Goal: Task Accomplishment & Management: Manage account settings

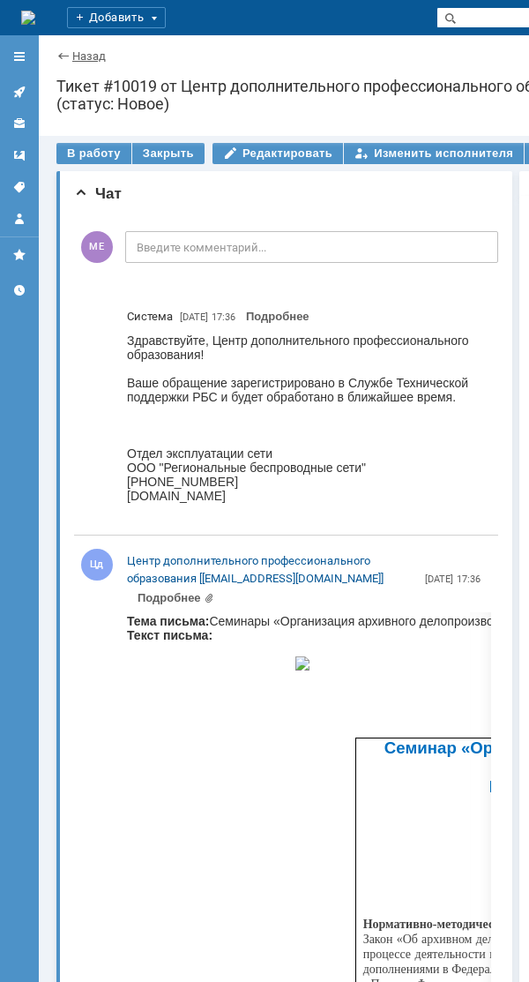
click at [80, 57] on link "Назад" at bounding box center [89, 55] width 34 height 13
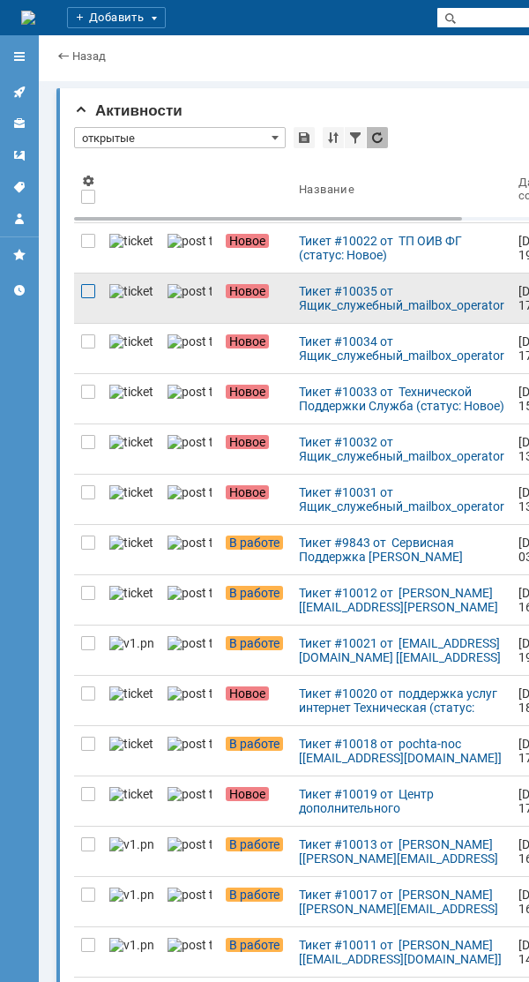
click at [81, 288] on div at bounding box center [88, 291] width 14 height 14
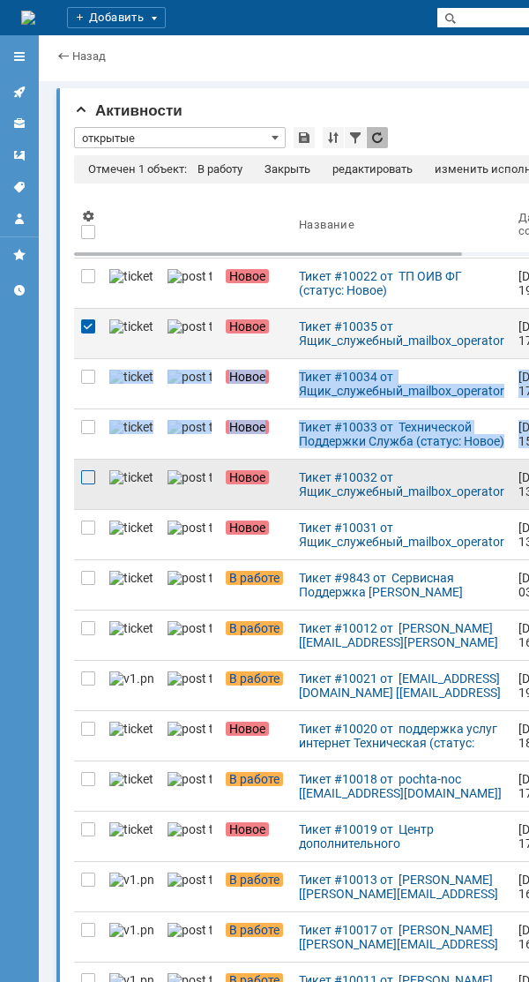
drag, startPoint x: 91, startPoint y: 376, endPoint x: 88, endPoint y: 482, distance: 105.9
click at [88, 482] on div at bounding box center [88, 477] width 14 height 14
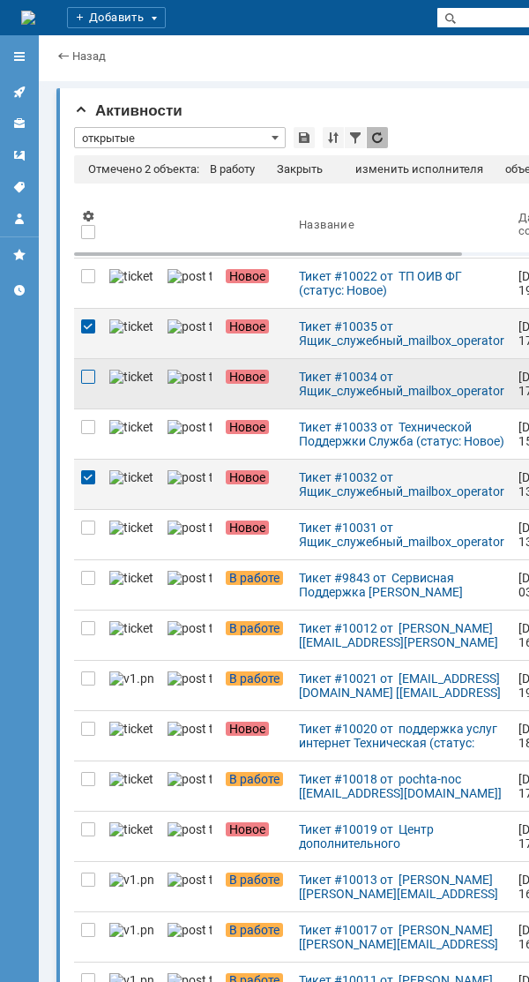
click at [86, 382] on div at bounding box center [88, 377] width 14 height 14
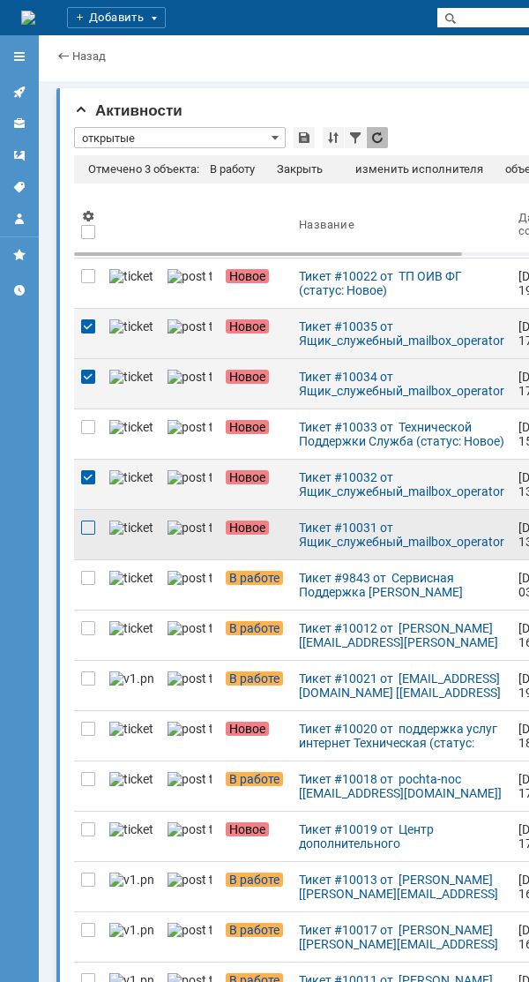
click at [90, 530] on div at bounding box center [88, 527] width 14 height 14
click at [300, 165] on div "Закрыть" at bounding box center [300, 169] width 46 height 14
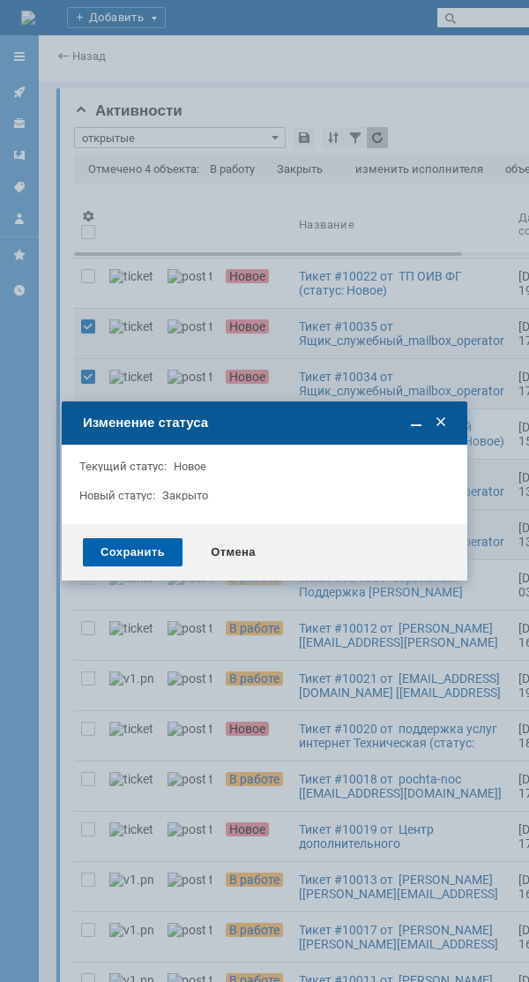
click at [153, 543] on div "Сохранить" at bounding box center [133, 552] width 100 height 28
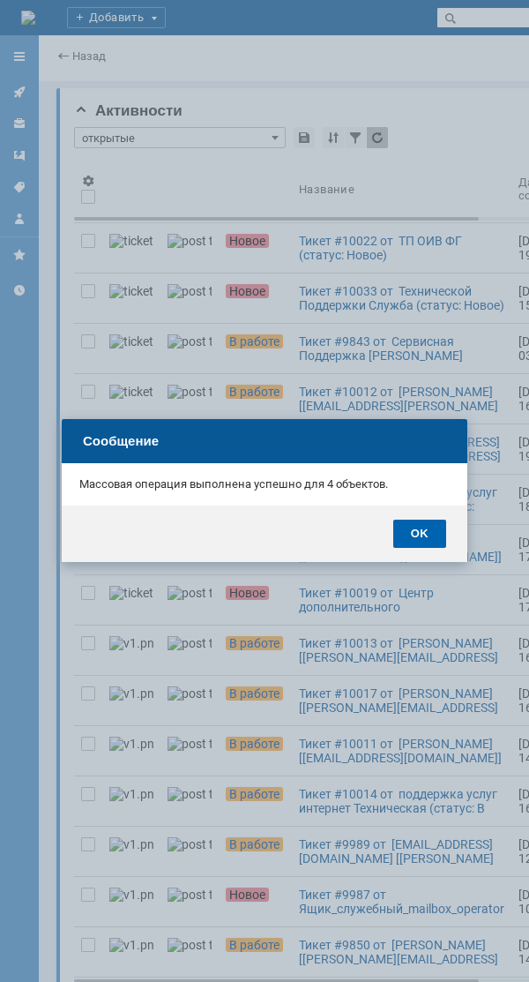
click at [423, 536] on div "OK" at bounding box center [419, 534] width 53 height 28
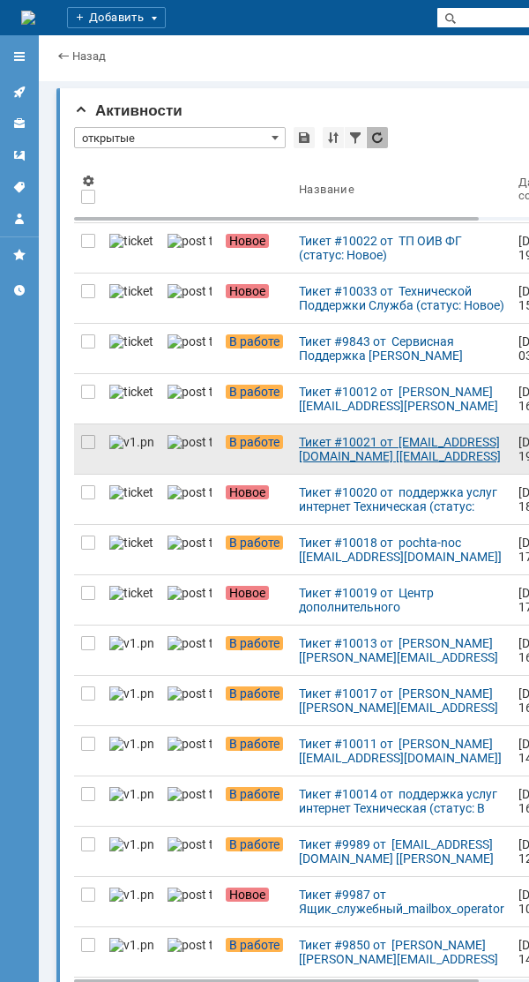
click at [340, 449] on div "Тикет #10021 от [EMAIL_ADDRESS][DOMAIN_NAME] [[EMAIL_ADDRESS][DOMAIN_NAME]] (ст…" at bounding box center [402, 449] width 206 height 28
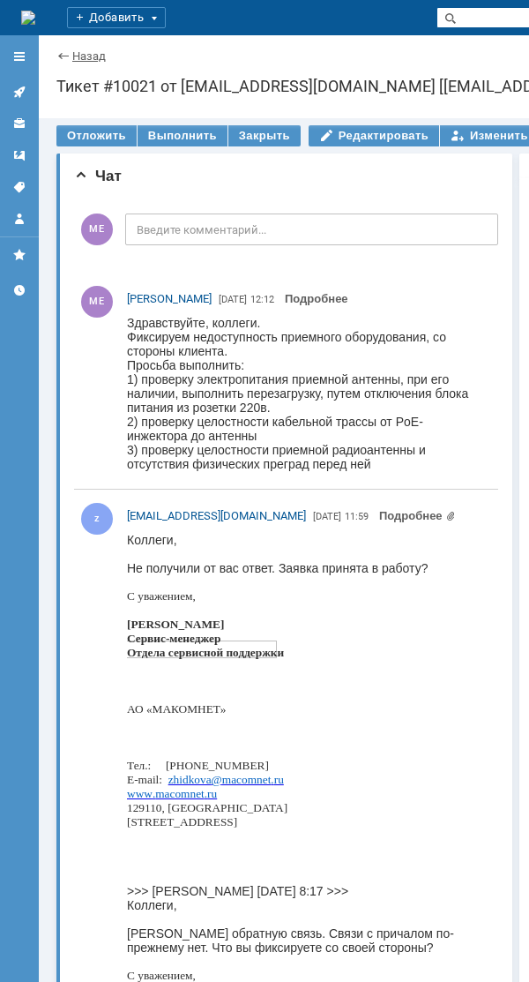
click at [86, 56] on link "Назад" at bounding box center [89, 55] width 34 height 13
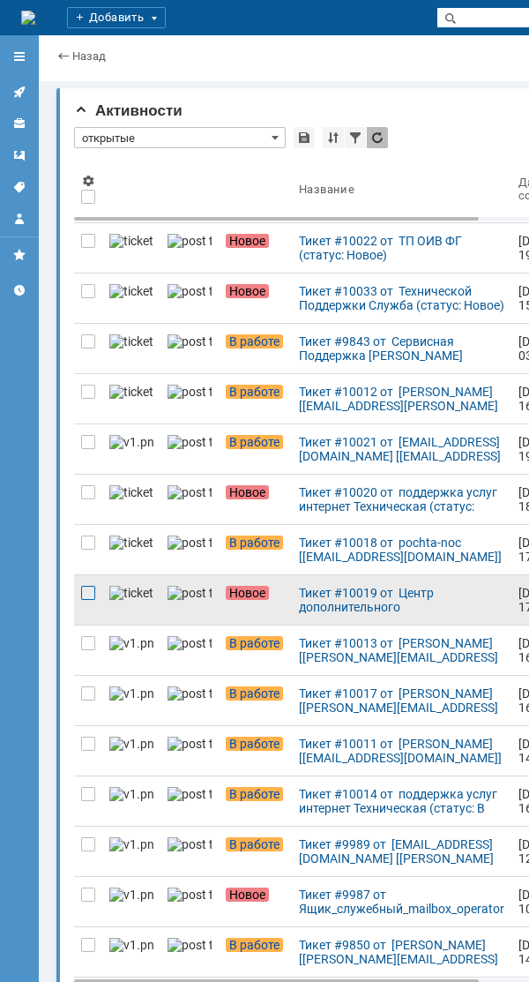
click at [93, 587] on div at bounding box center [88, 593] width 14 height 14
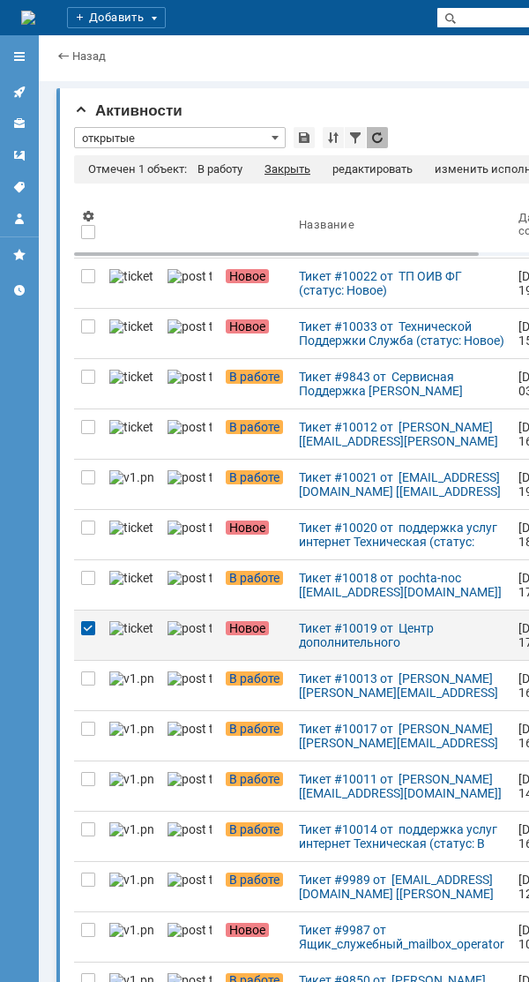
click at [295, 171] on div "Закрыть" at bounding box center [288, 169] width 46 height 14
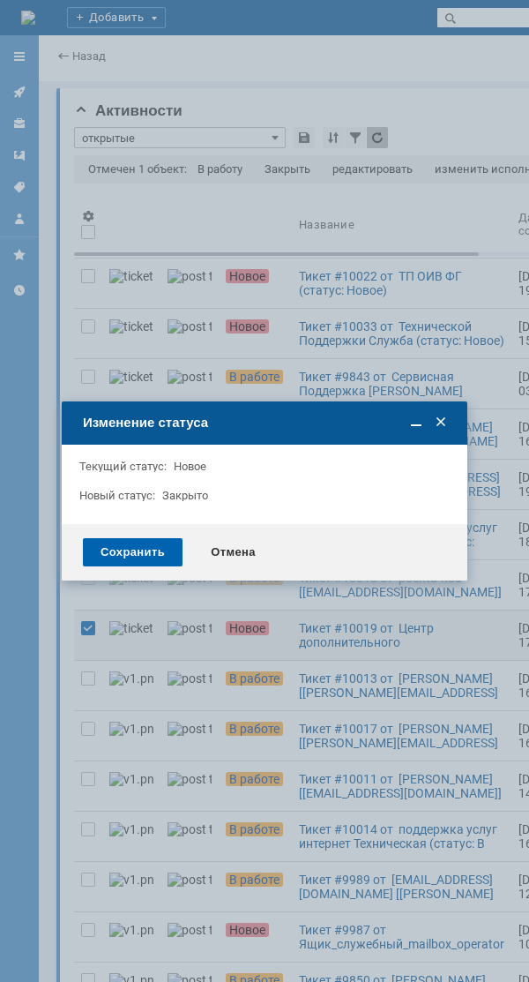
click at [123, 553] on div "Сохранить" at bounding box center [133, 552] width 100 height 28
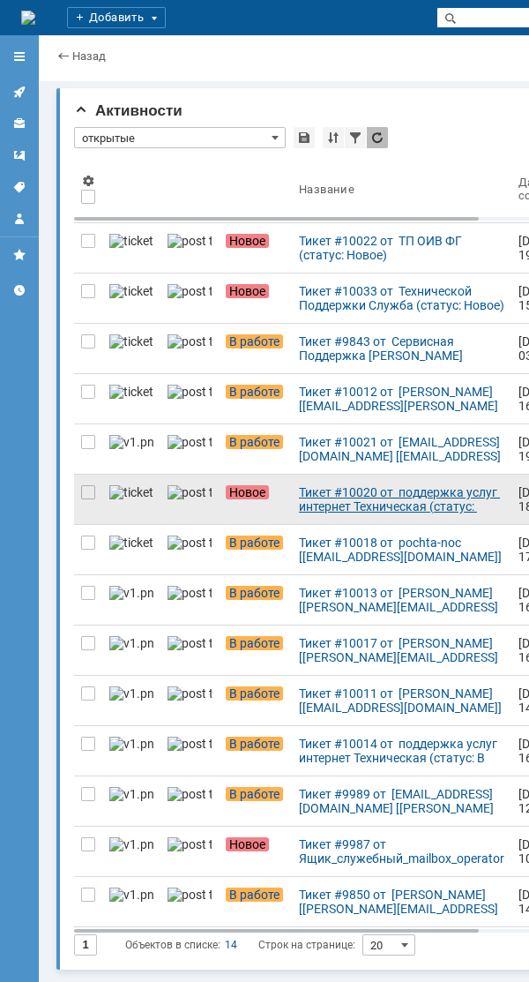
click at [299, 511] on div "Тикет #10020 от поддержка услуг интернет Техническая (статус: Новое)" at bounding box center [402, 499] width 206 height 28
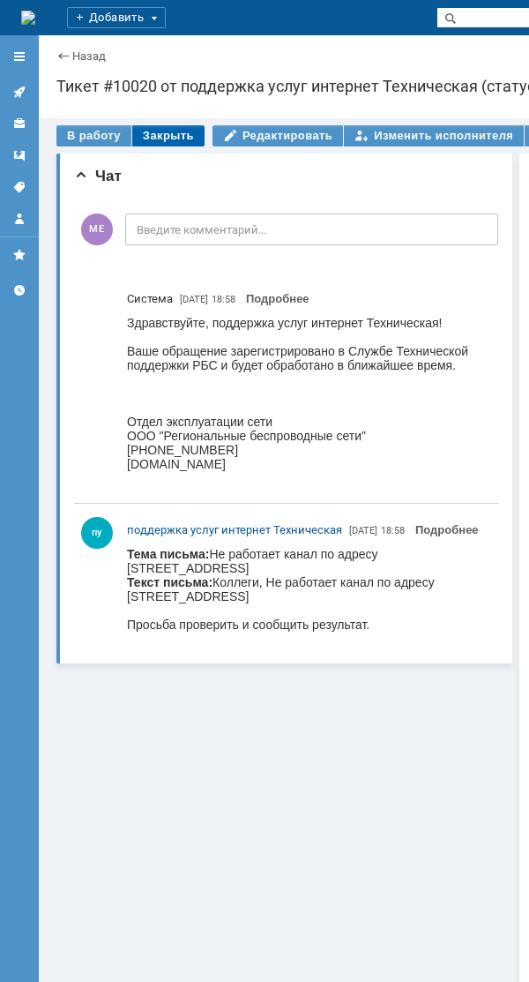
click at [171, 128] on div "Закрыть" at bounding box center [168, 135] width 72 height 21
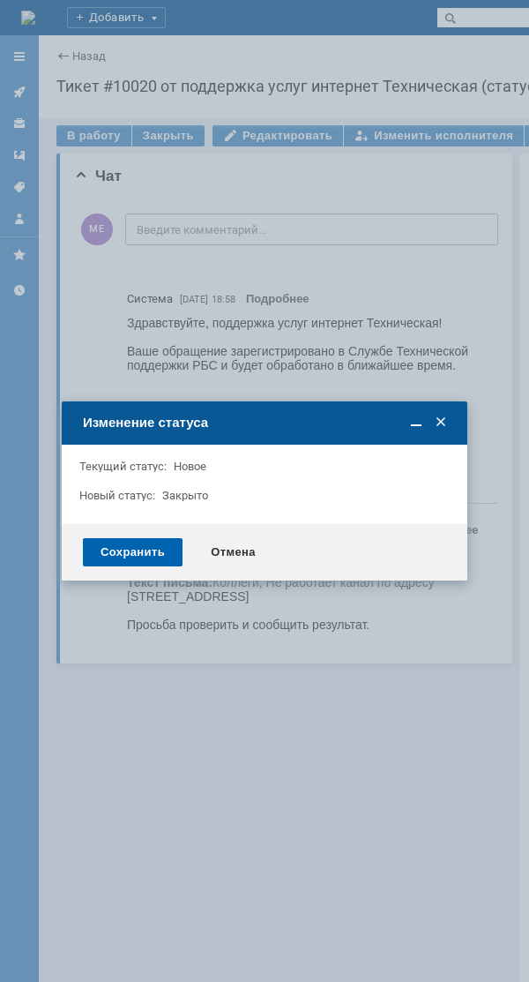
click at [141, 554] on div "Сохранить" at bounding box center [133, 552] width 100 height 28
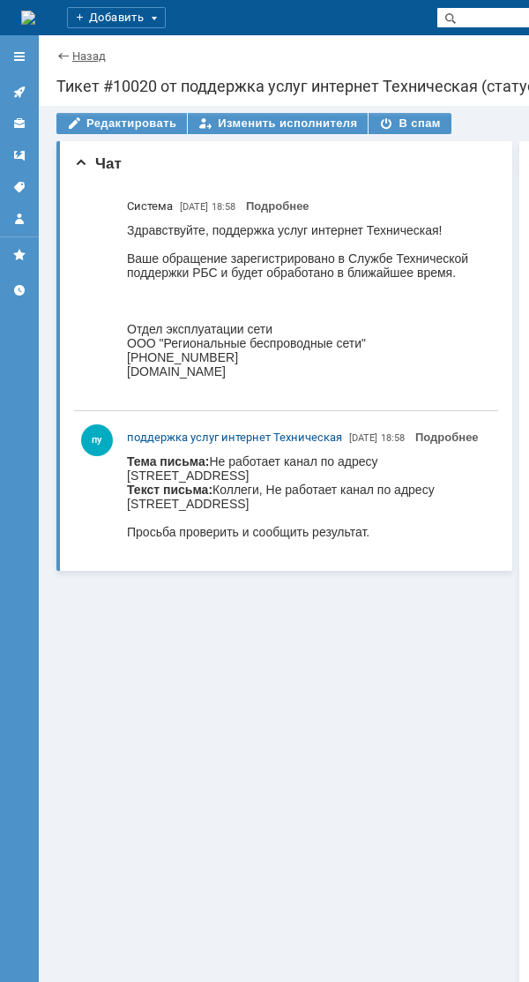
click at [87, 53] on link "Назад" at bounding box center [89, 55] width 34 height 13
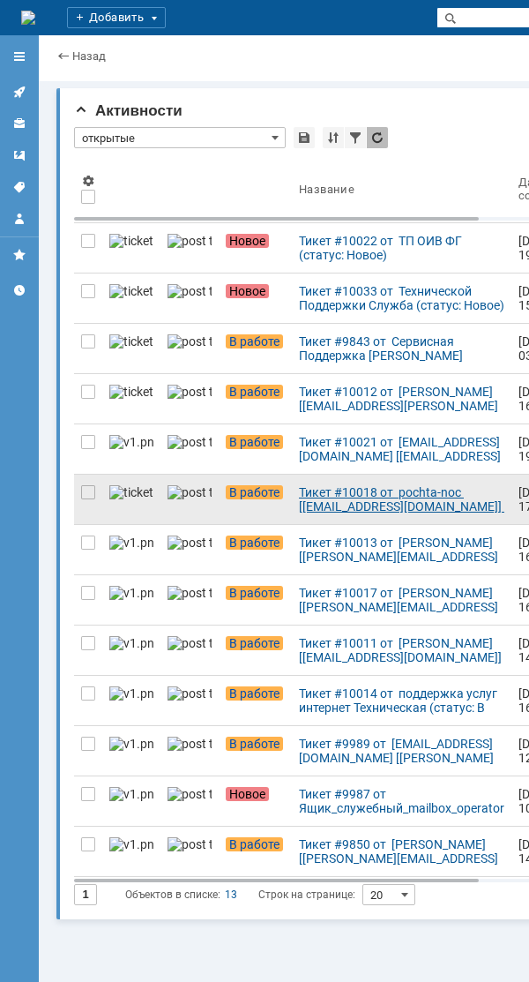
click at [299, 512] on div "Тикет #10018 от pochta-noc [[EMAIL_ADDRESS][DOMAIN_NAME]] (статус: В работе)" at bounding box center [402, 499] width 206 height 28
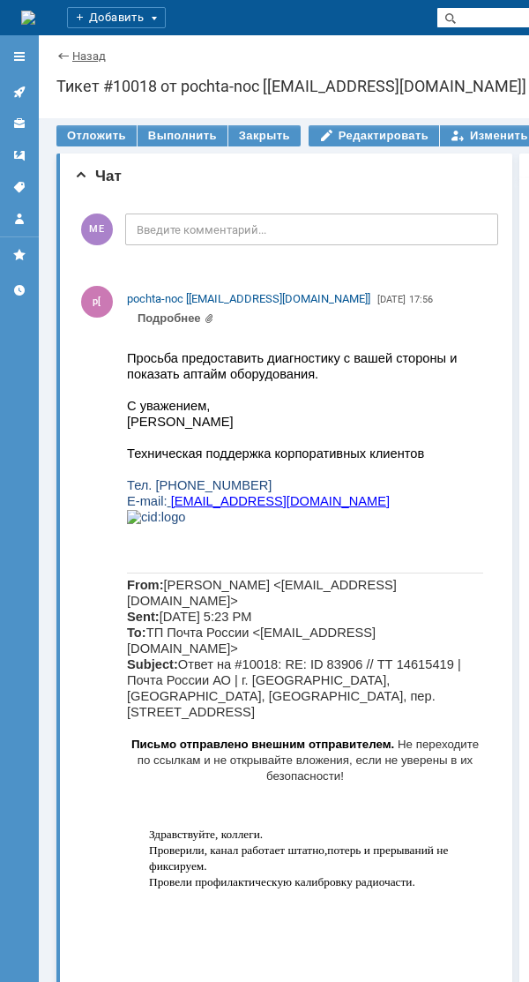
click at [79, 58] on link "Назад" at bounding box center [89, 55] width 34 height 13
